Goal: Obtain resource: Obtain resource

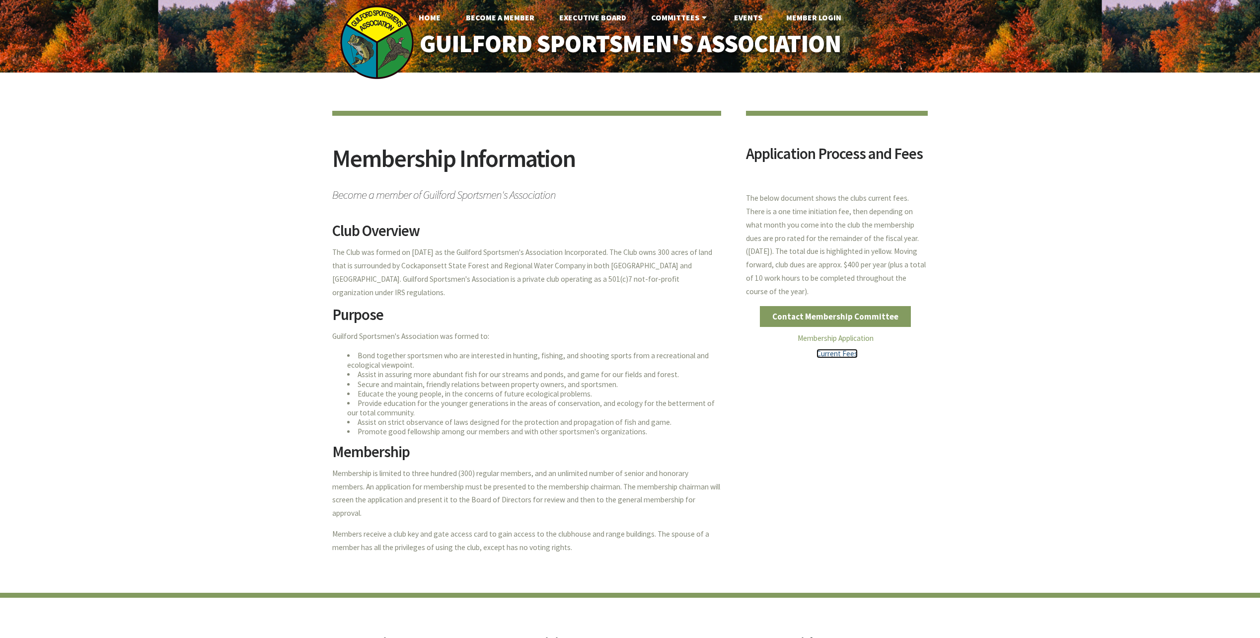
click at [842, 355] on link "Current Fees" at bounding box center [836, 353] width 41 height 9
